Goal: Task Accomplishment & Management: Manage account settings

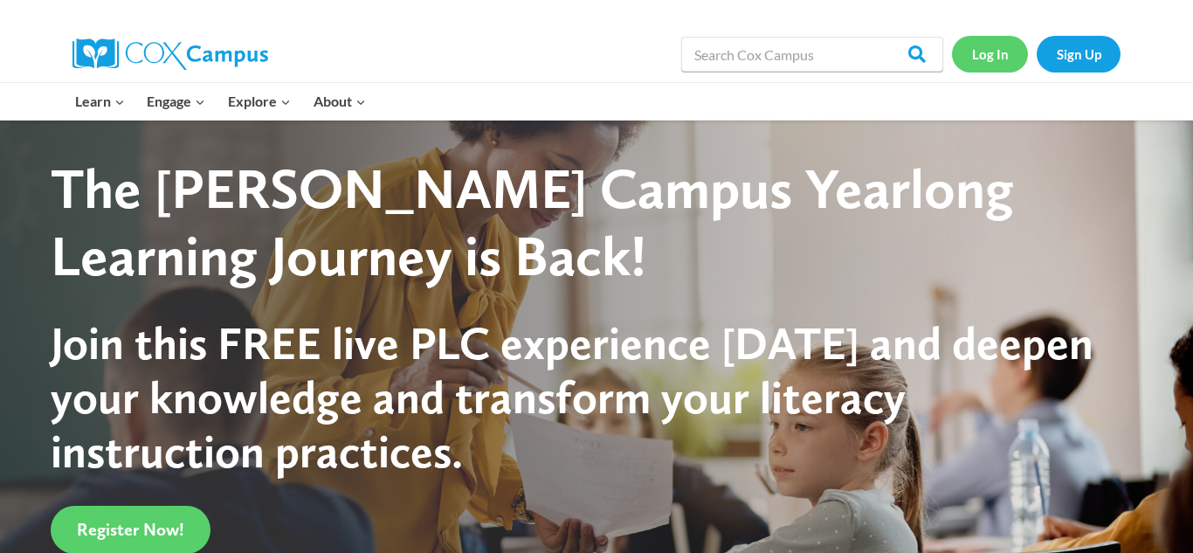
click at [991, 56] on link "Log In" at bounding box center [990, 54] width 76 height 36
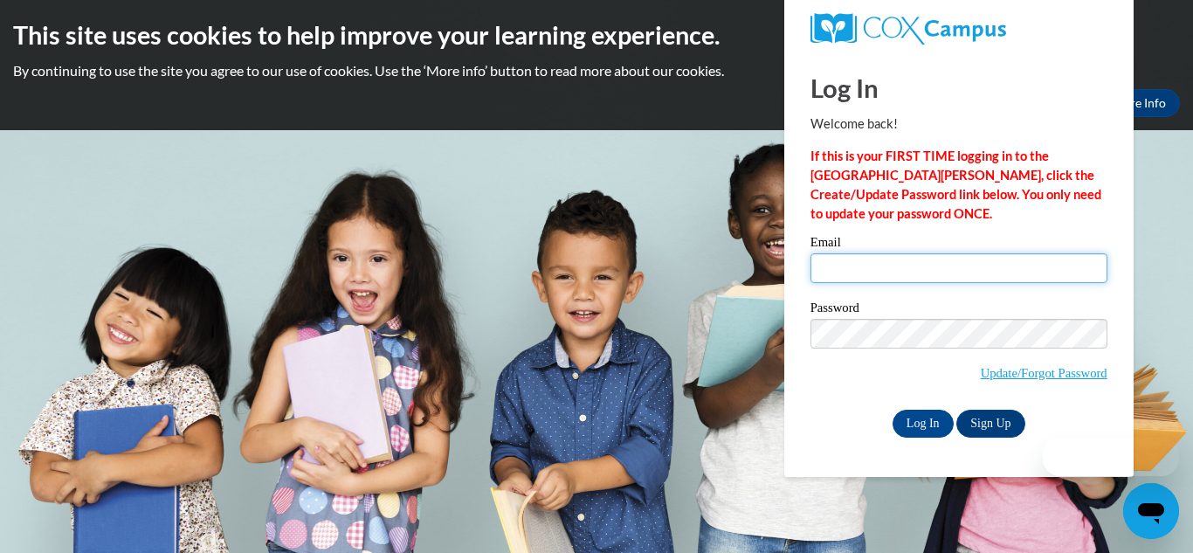
click at [880, 260] on input "Email" at bounding box center [959, 268] width 297 height 30
